Goal: Transaction & Acquisition: Subscribe to service/newsletter

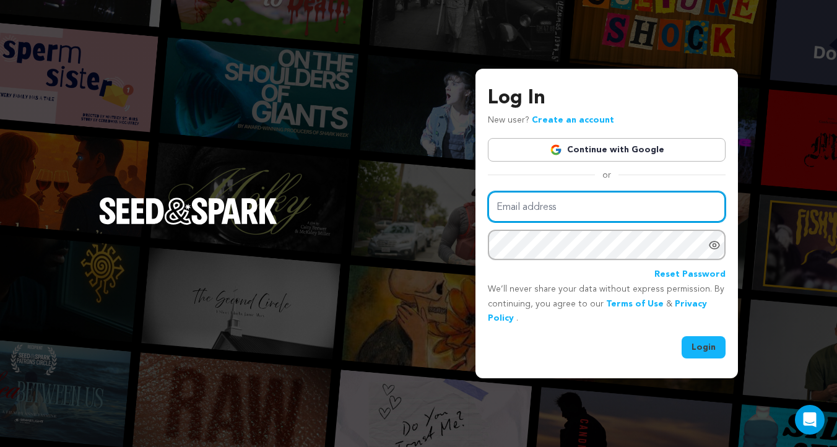
type input "gabriella@seedandspark.com"
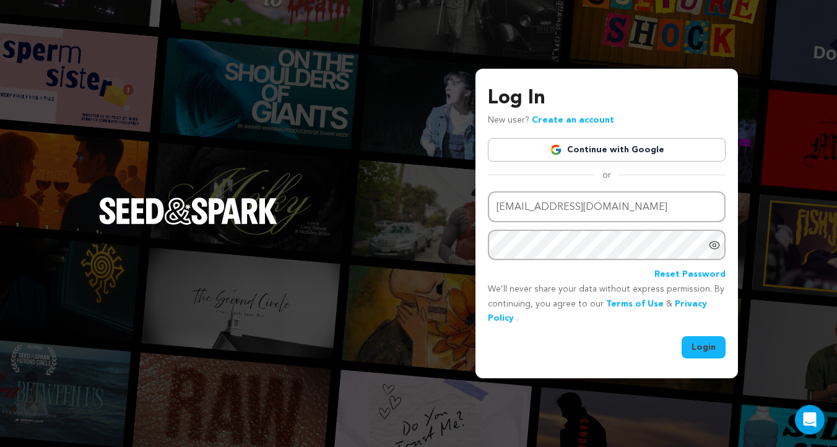
click at [691, 341] on button "Login" at bounding box center [704, 347] width 44 height 22
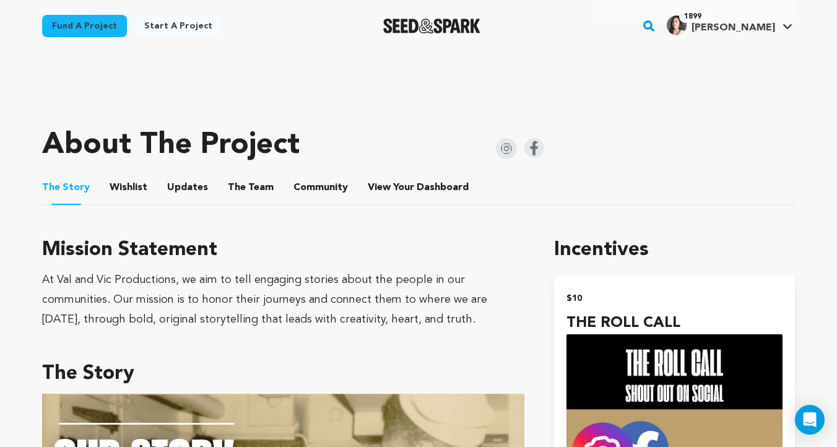
scroll to position [472, 0]
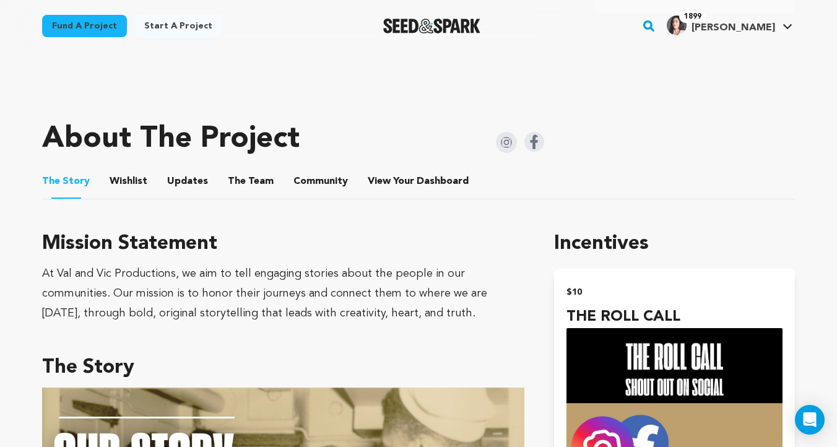
click at [106, 179] on ul "The Story The Story Wishlist Wishlist Updates Updates The Team The Team Communi…" at bounding box center [418, 181] width 753 height 35
drag, startPoint x: 115, startPoint y: 179, endPoint x: 121, endPoint y: 181, distance: 7.2
click at [116, 180] on button "Wishlist" at bounding box center [129, 184] width 30 height 30
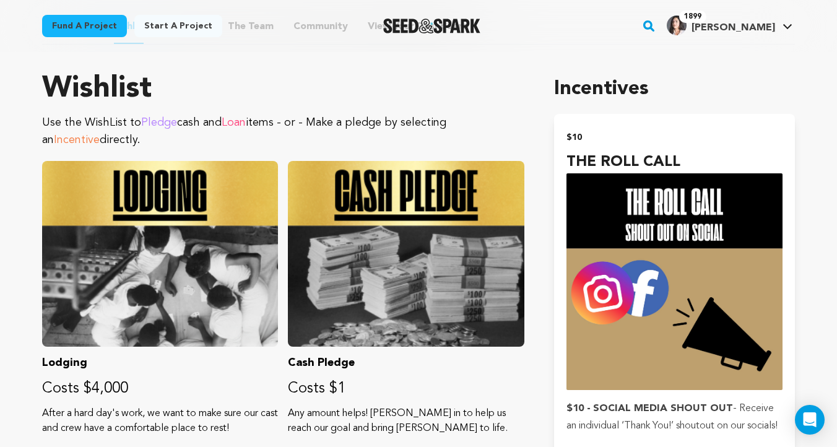
scroll to position [403, 0]
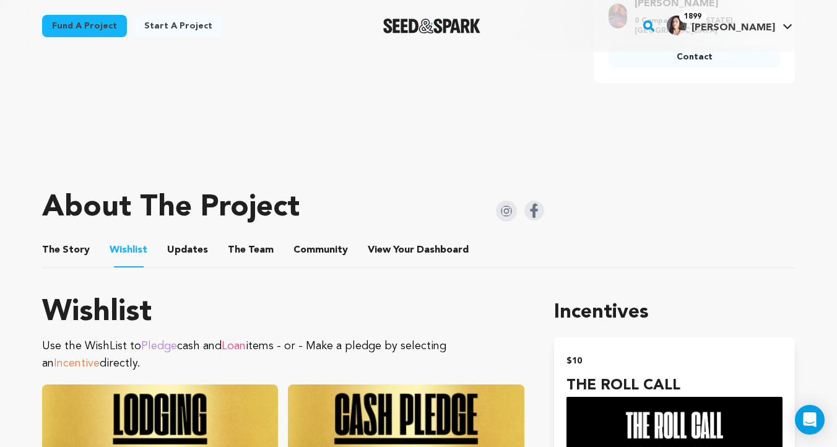
drag, startPoint x: 63, startPoint y: 250, endPoint x: 95, endPoint y: 250, distance: 31.6
click at [64, 250] on button "The Story" at bounding box center [66, 253] width 30 height 30
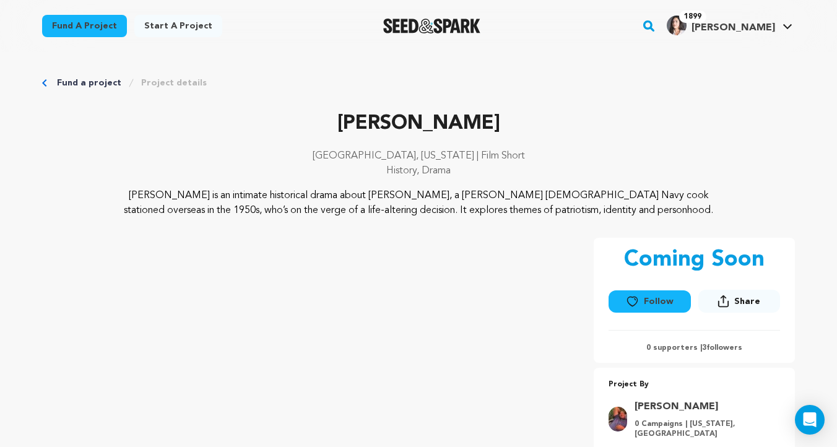
click at [660, 301] on button "Follow" at bounding box center [650, 301] width 82 height 22
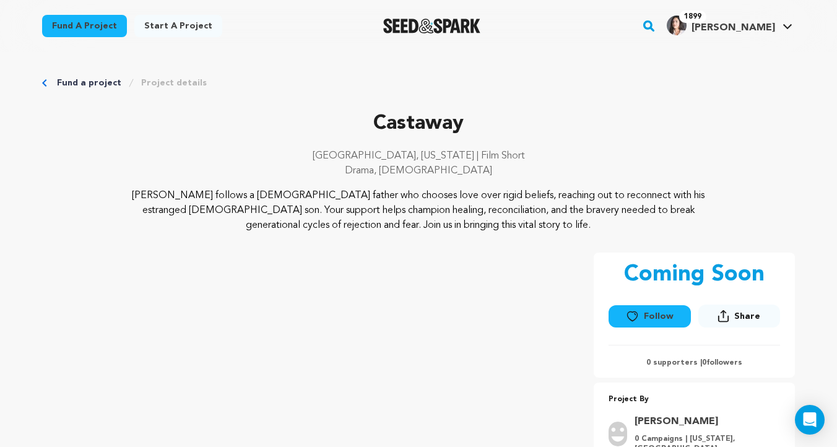
click at [666, 319] on button "Follow" at bounding box center [650, 316] width 82 height 22
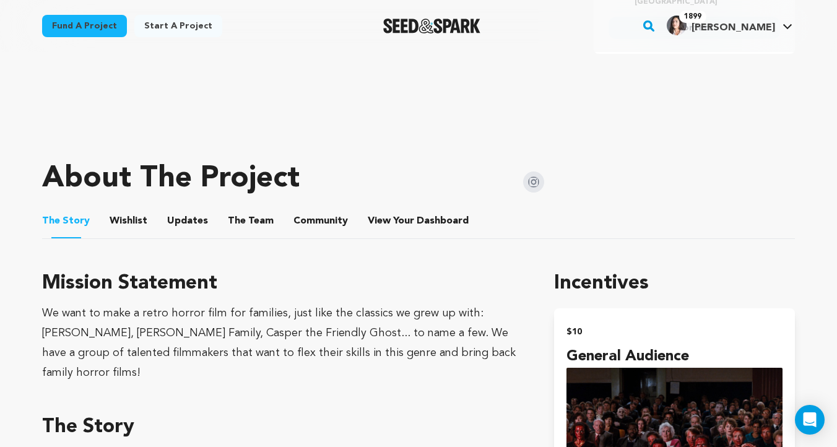
click at [132, 216] on button "Wishlist" at bounding box center [129, 224] width 30 height 30
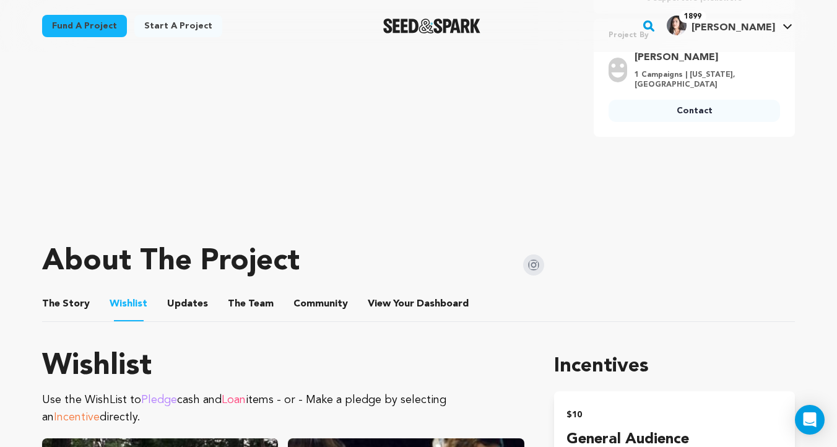
scroll to position [334, 0]
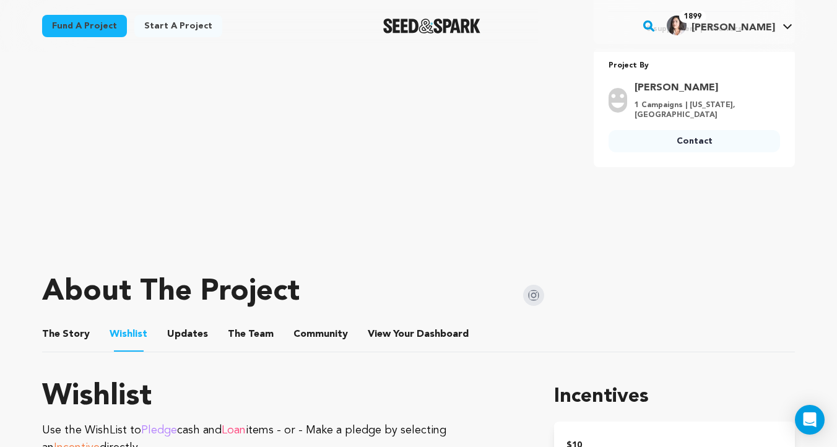
click at [61, 331] on button "The Story" at bounding box center [66, 337] width 30 height 30
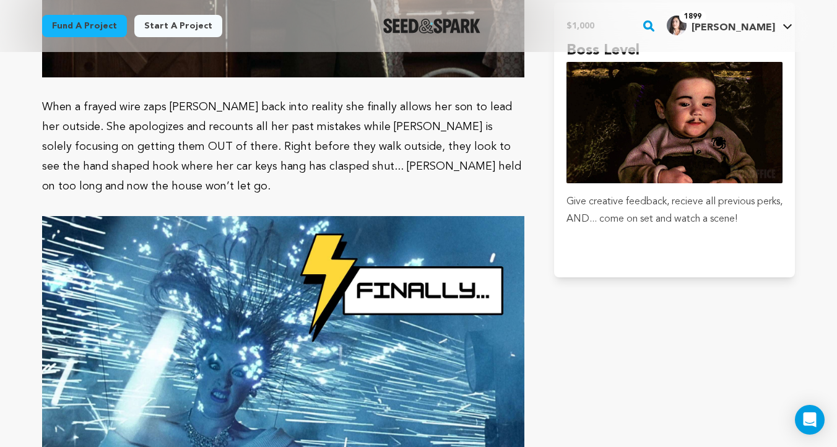
scroll to position [2089, 0]
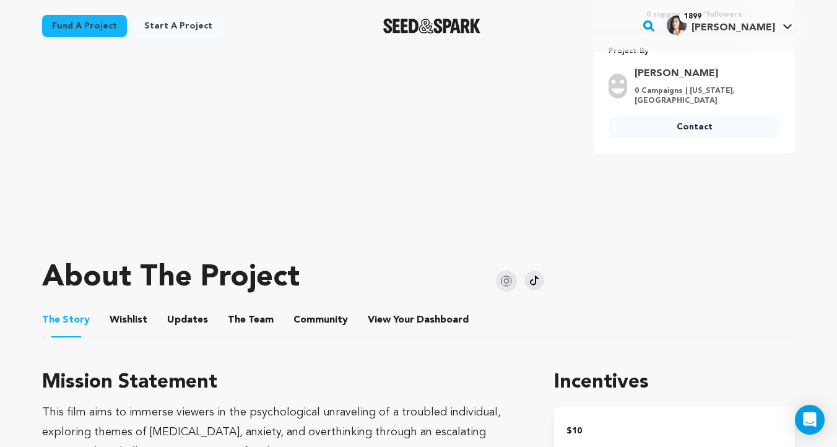
scroll to position [343, 0]
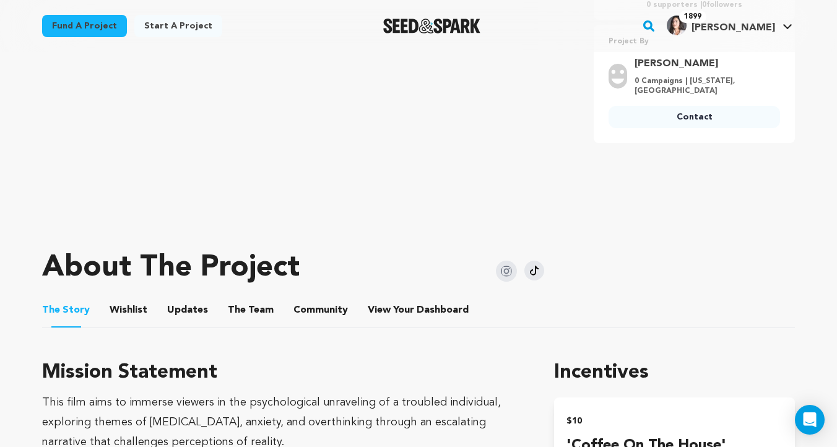
click at [123, 318] on button "Wishlist" at bounding box center [129, 313] width 30 height 30
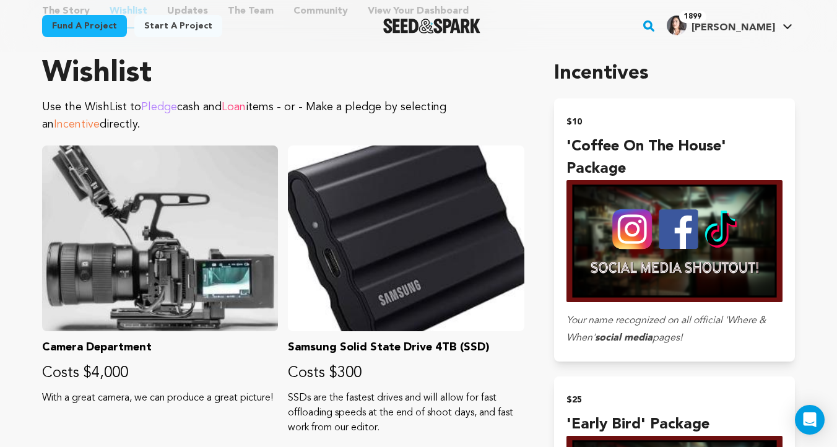
scroll to position [761, 0]
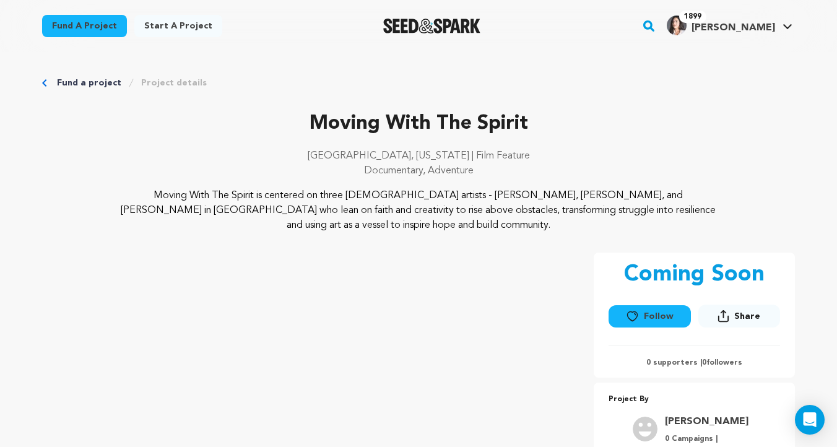
click at [652, 328] on div "Follow Following" at bounding box center [650, 318] width 82 height 27
drag, startPoint x: 651, startPoint y: 319, endPoint x: 547, endPoint y: 190, distance: 165.6
click at [650, 318] on button "Follow" at bounding box center [650, 316] width 82 height 22
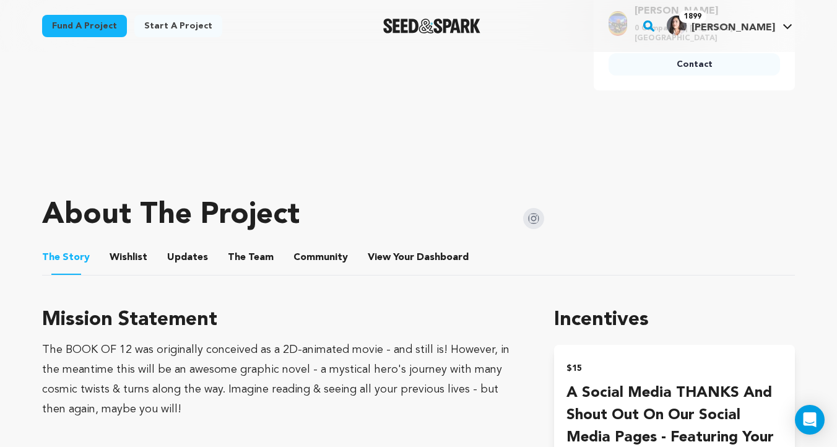
scroll to position [430, 0]
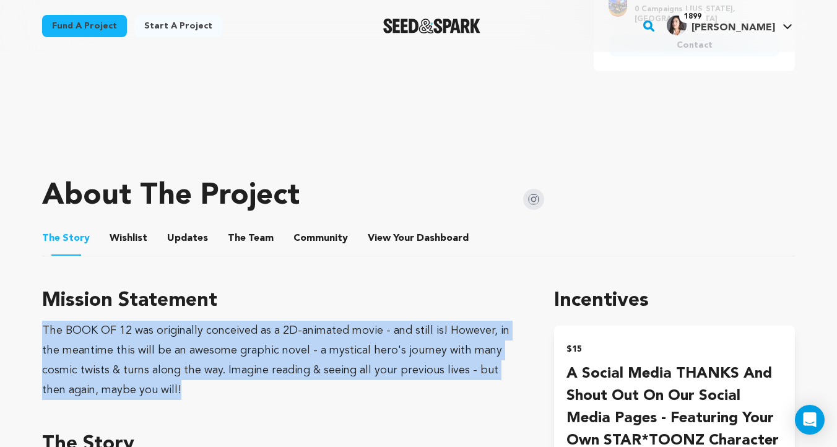
drag, startPoint x: 149, startPoint y: 386, endPoint x: 30, endPoint y: 317, distance: 138.2
copy div "The BOOK OF 12 was originally conceived as a 2D-animated movie - and still is! …"
click at [115, 238] on button "Wishlist" at bounding box center [129, 241] width 30 height 30
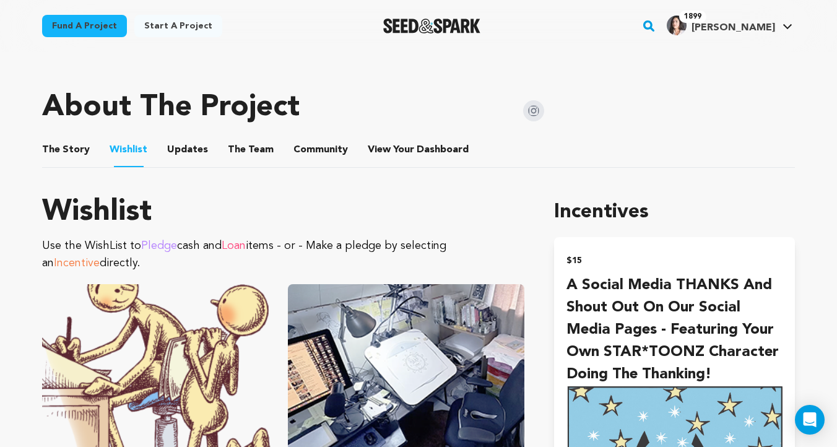
scroll to position [441, 0]
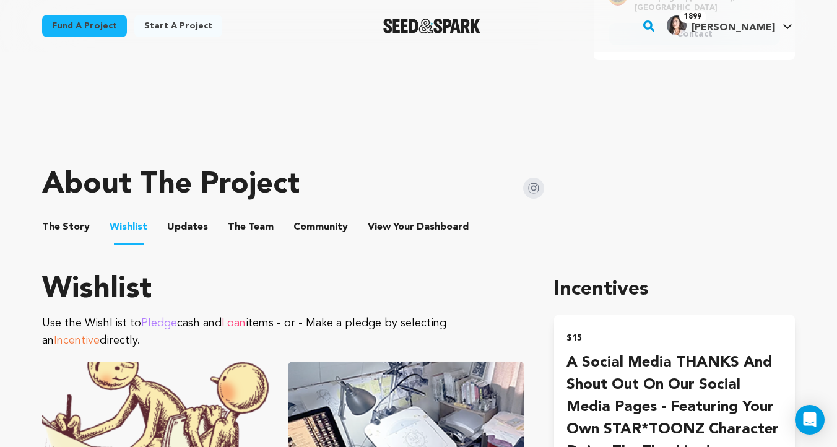
click at [72, 229] on button "The Story" at bounding box center [66, 230] width 30 height 30
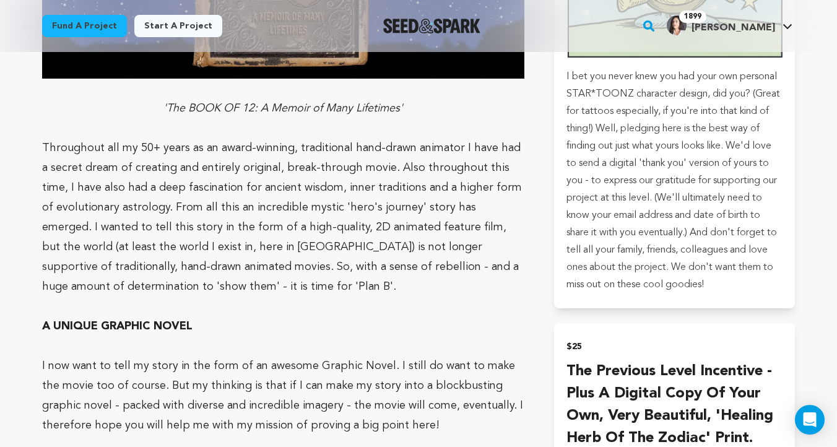
click at [265, 235] on p "Throughout all my 50+ years as an award-winning, traditional hand-drawn animato…" at bounding box center [283, 217] width 482 height 159
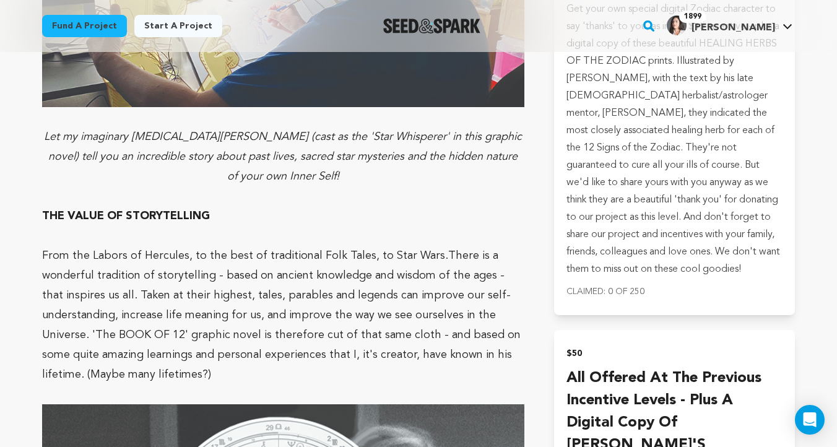
scroll to position [1872, 0]
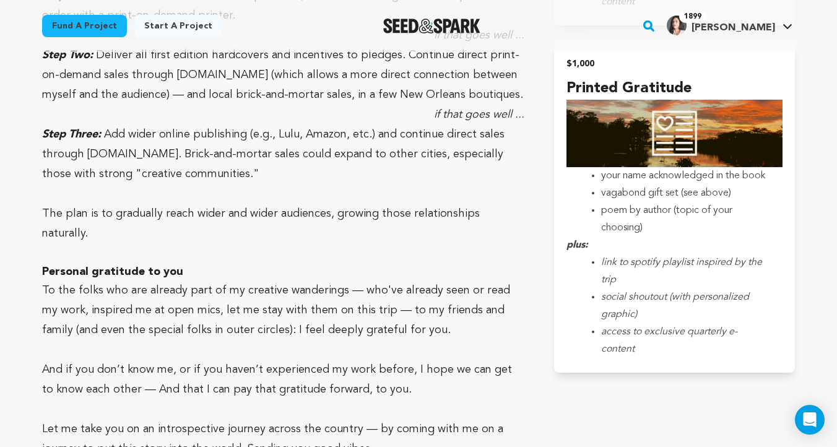
scroll to position [3967, 0]
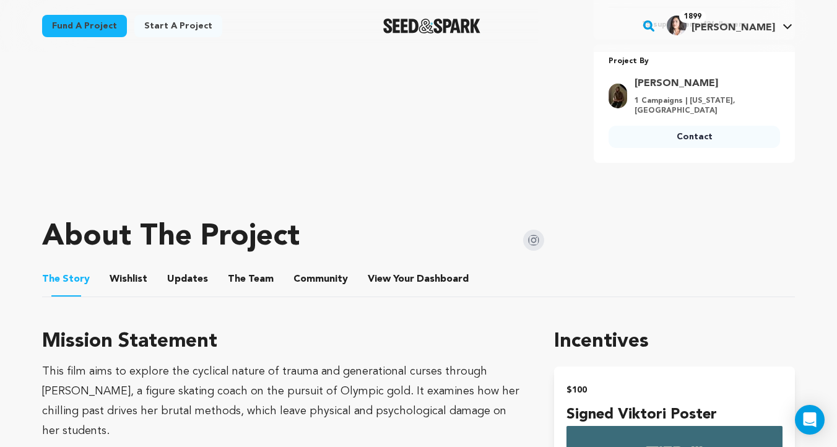
scroll to position [395, 0]
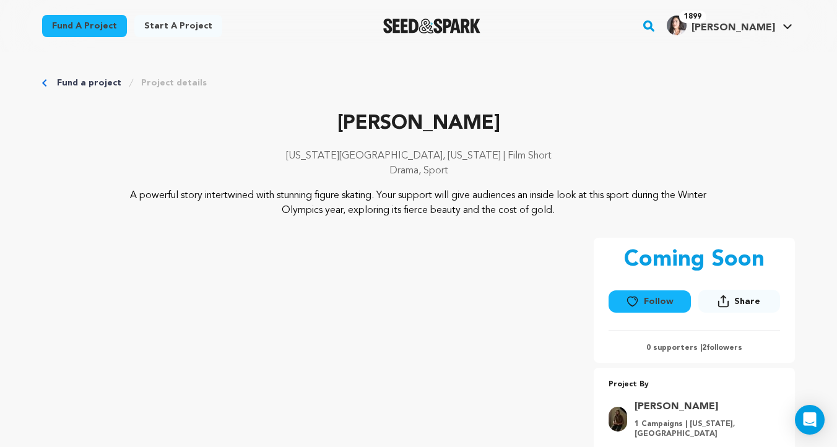
drag, startPoint x: 655, startPoint y: 302, endPoint x: 609, endPoint y: 243, distance: 74.6
click at [655, 301] on button "Follow" at bounding box center [650, 301] width 82 height 22
